Goal: Find specific page/section: Find specific page/section

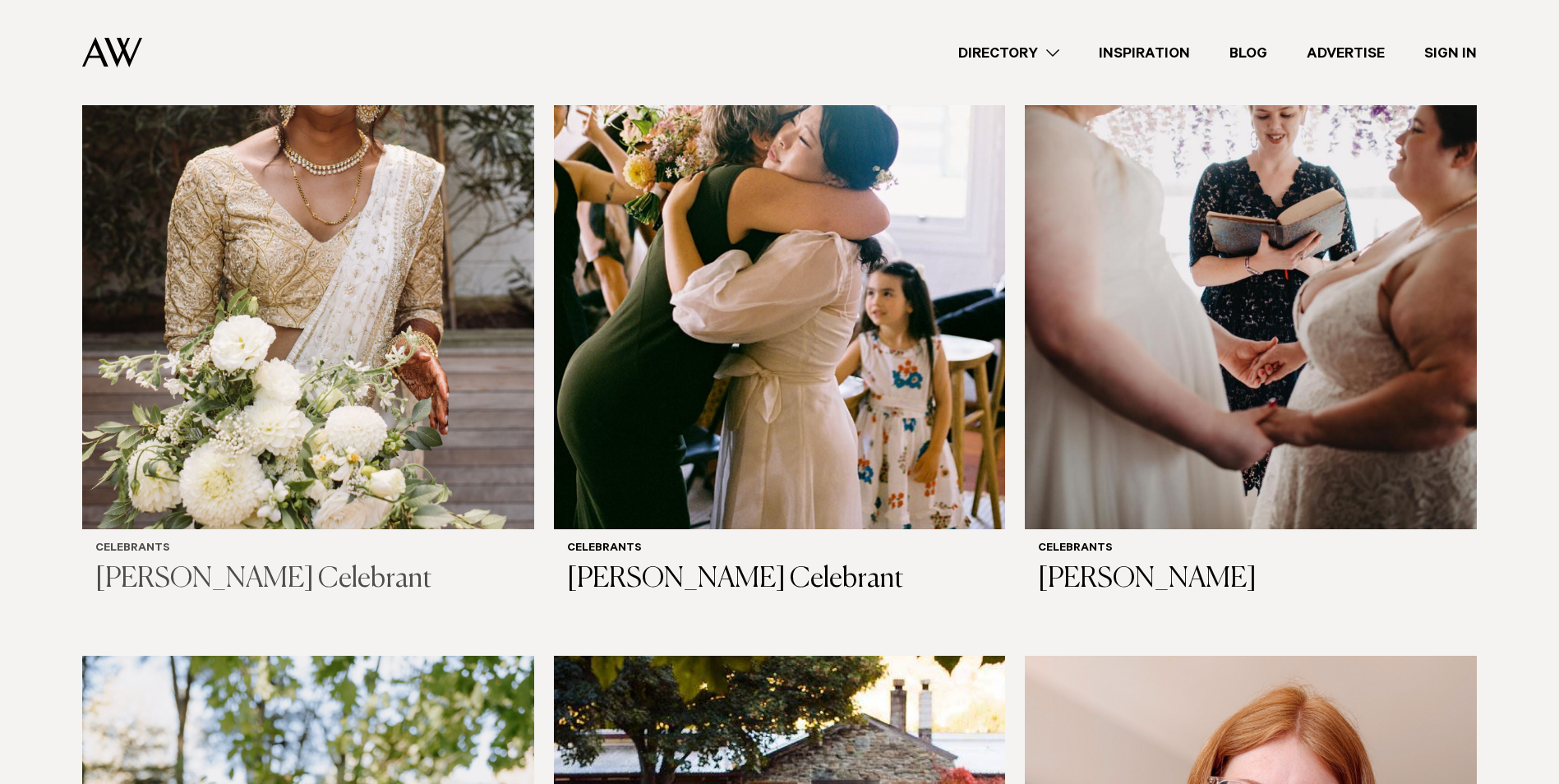
scroll to position [1068, 0]
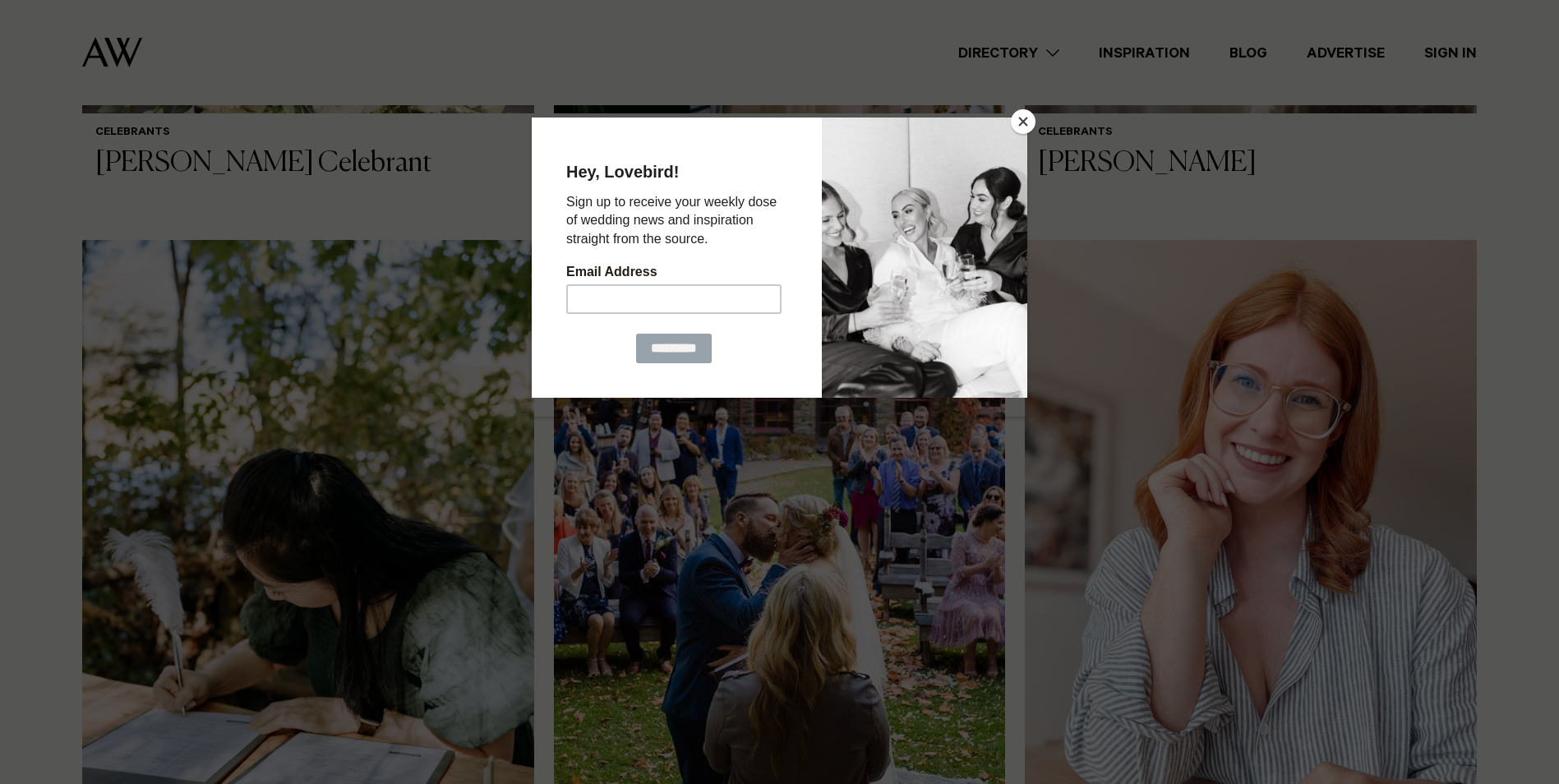
click at [1022, 117] on button "Close" at bounding box center [1024, 122] width 25 height 25
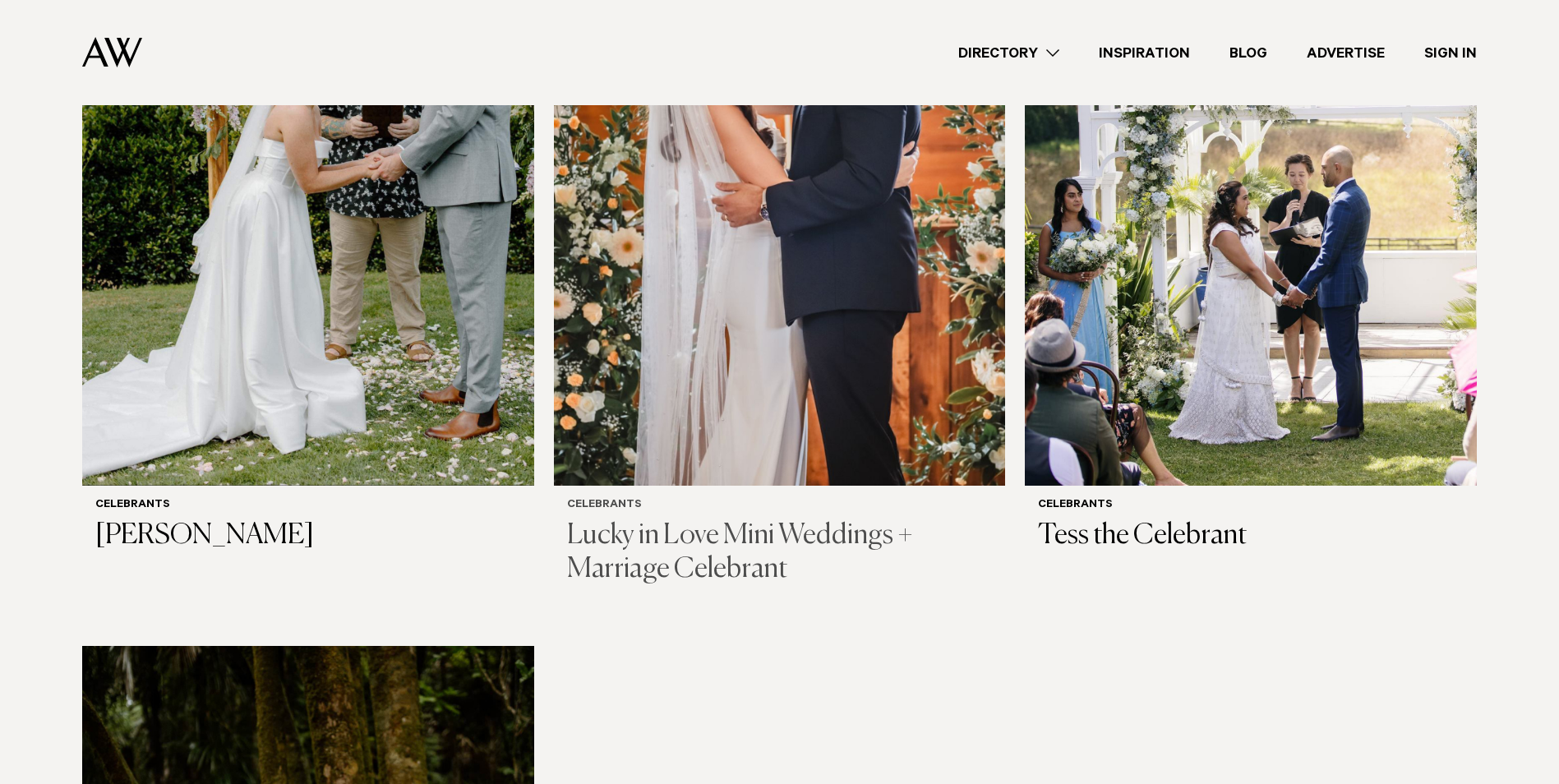
scroll to position [1972, 0]
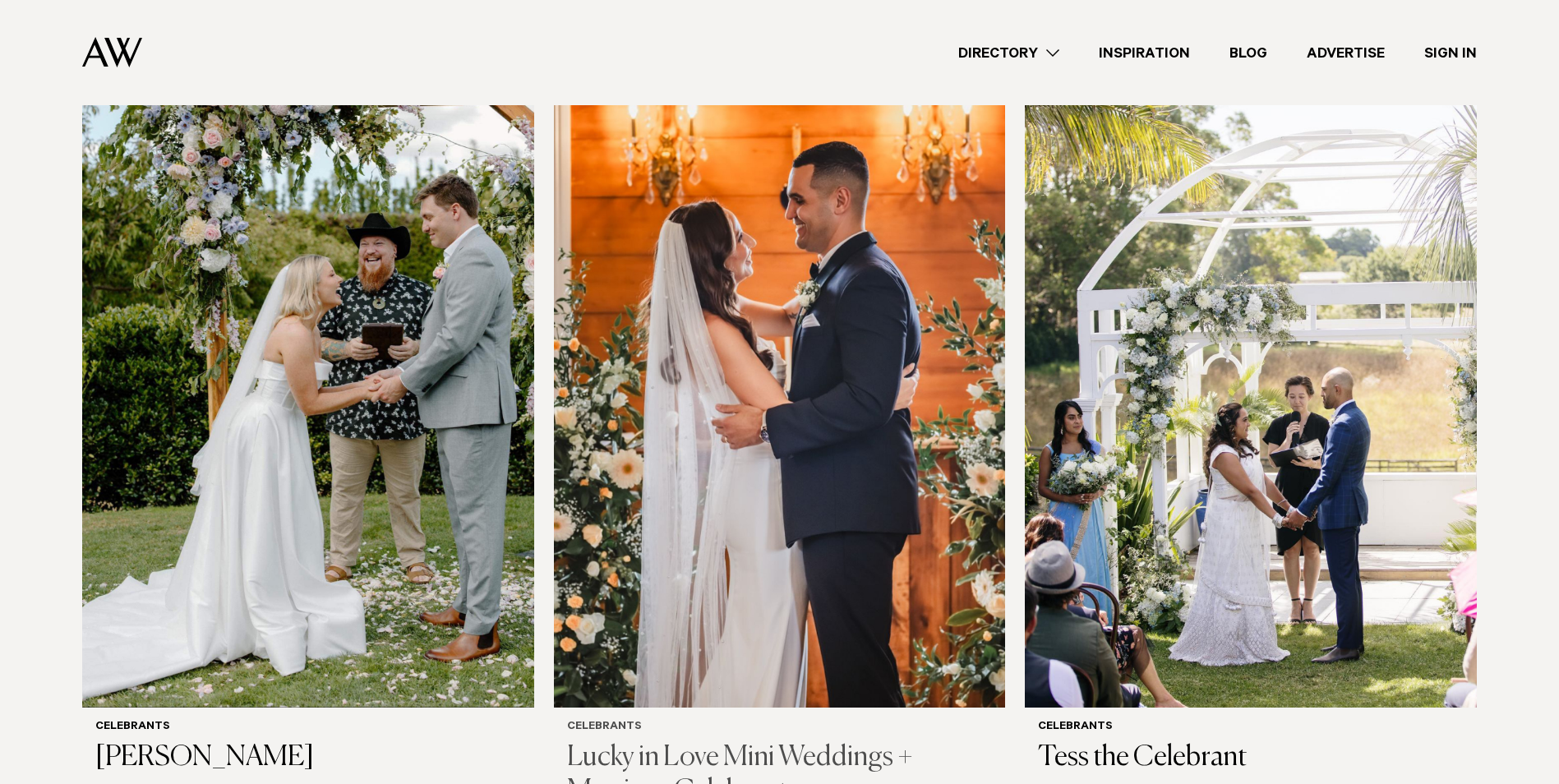
click at [738, 370] on img at bounding box center [779, 404] width 452 height 606
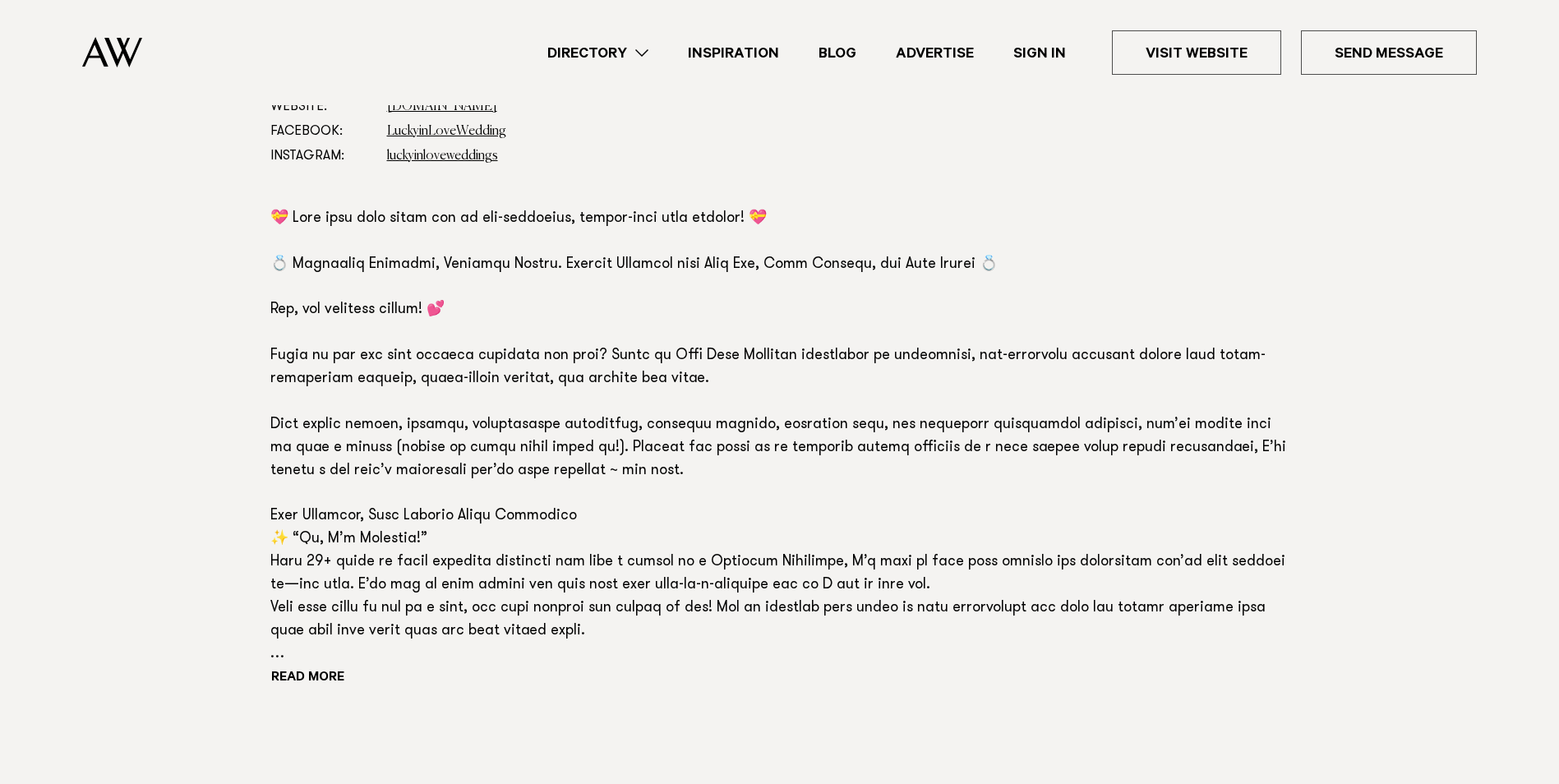
scroll to position [1150, 0]
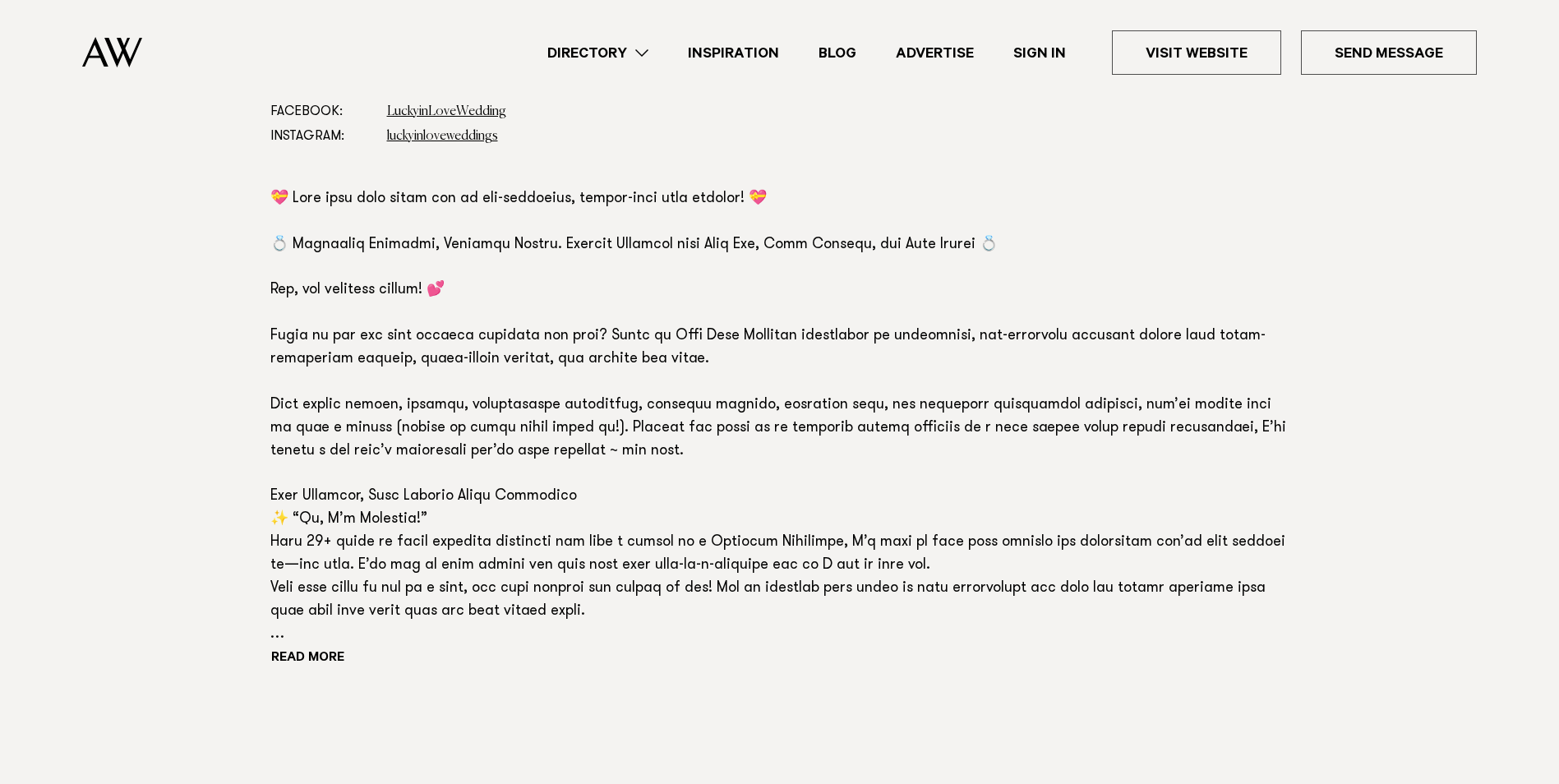
click at [326, 649] on div "Read more" at bounding box center [780, 429] width 1019 height 483
click at [308, 646] on div "Read more" at bounding box center [780, 429] width 1019 height 483
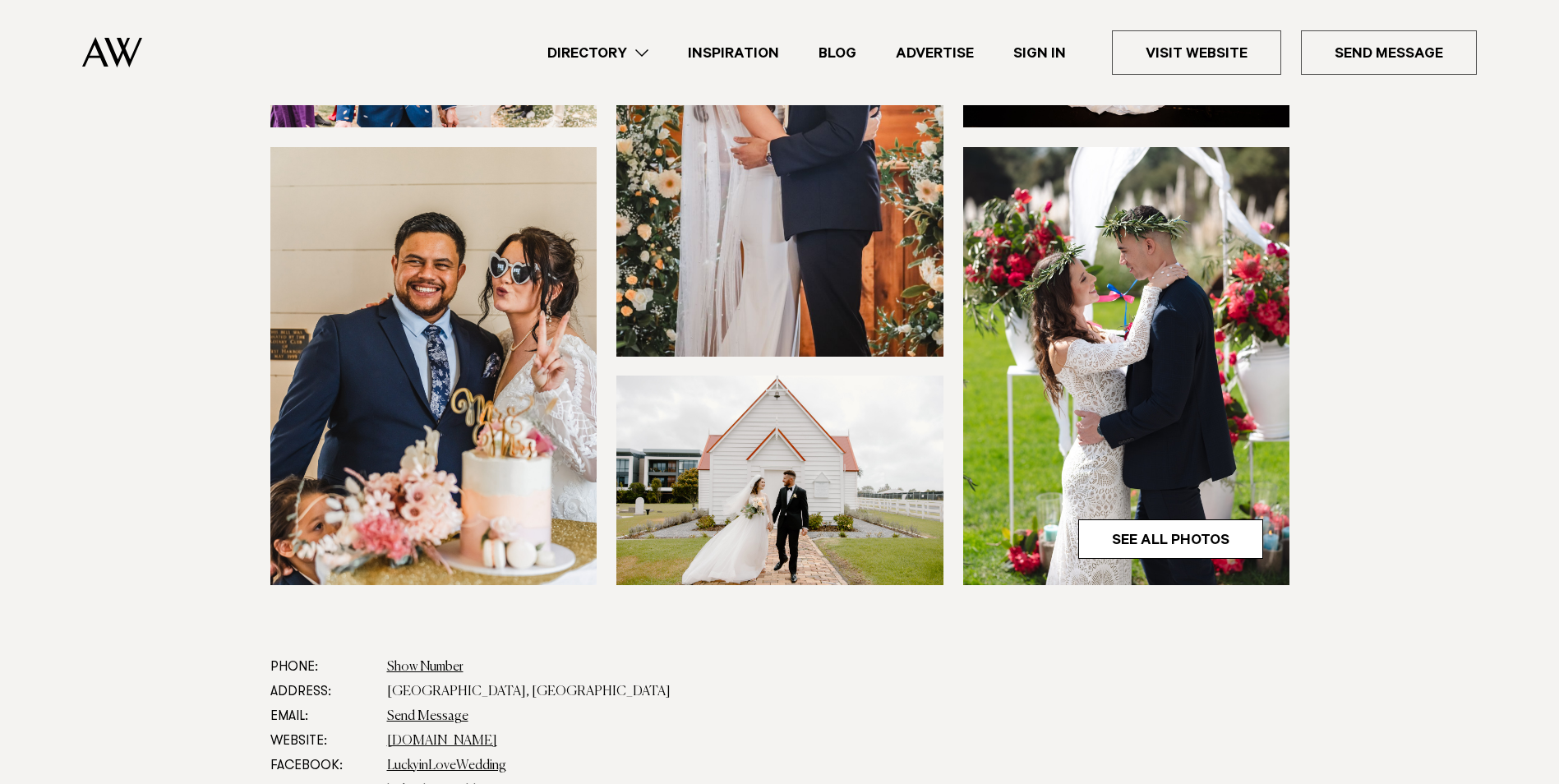
scroll to position [164, 0]
